Goal: Ask a question

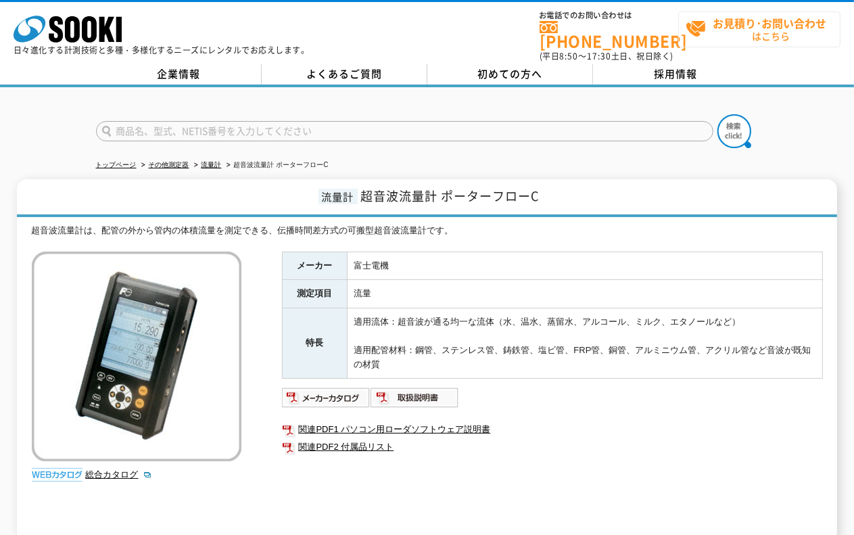
click at [750, 28] on strong "お見積り･お問い合わせ" at bounding box center [770, 23] width 114 height 16
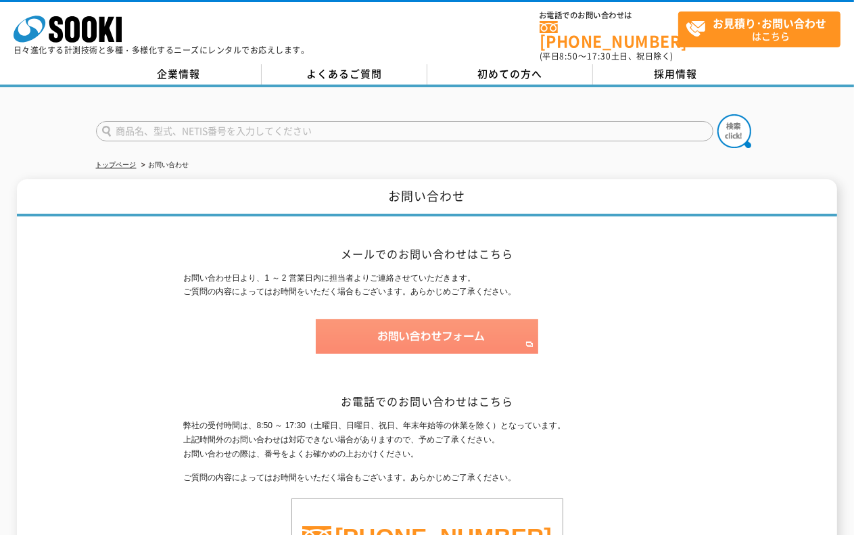
click at [426, 323] on img at bounding box center [427, 336] width 222 height 34
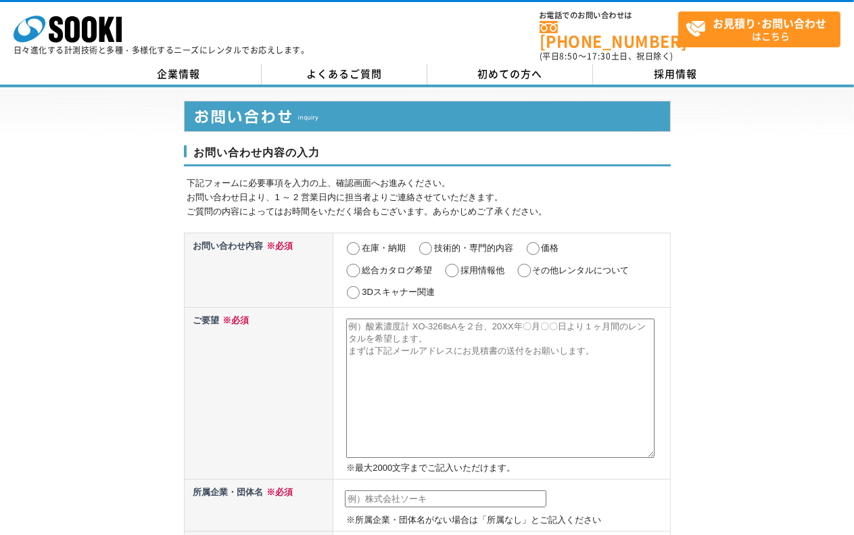
click at [532, 242] on input "価格" at bounding box center [533, 249] width 17 height 14
radio input "true"
click at [441, 329] on textarea at bounding box center [500, 387] width 308 height 139
